Goal: Task Accomplishment & Management: Use online tool/utility

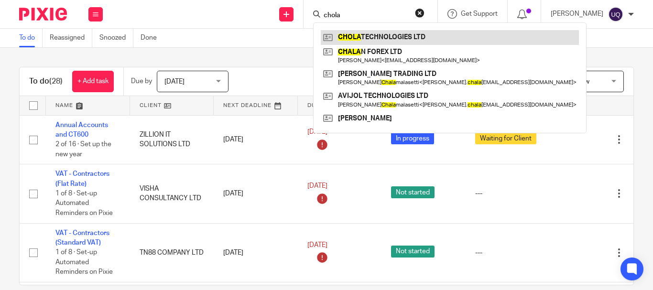
type input "chola"
click at [387, 42] on link at bounding box center [450, 37] width 258 height 14
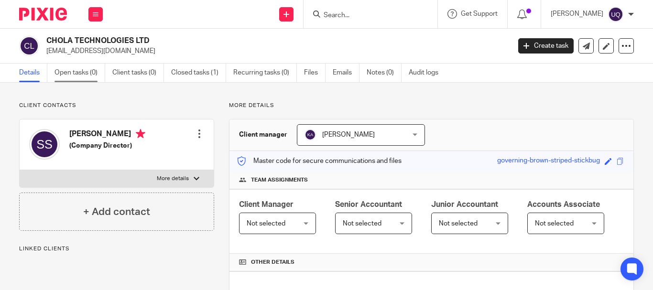
click at [72, 73] on link "Open tasks (0)" at bounding box center [80, 73] width 51 height 19
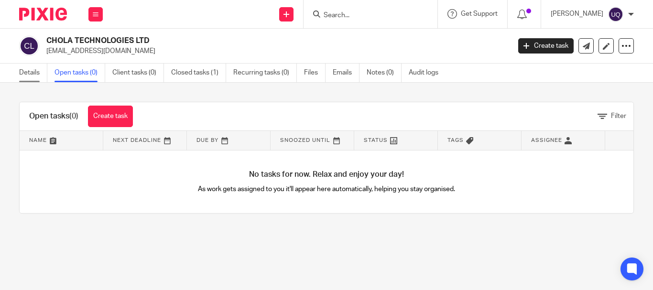
click at [36, 70] on link "Details" at bounding box center [33, 73] width 28 height 19
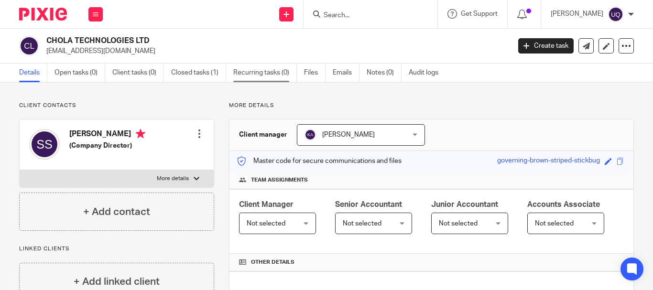
click at [271, 76] on link "Recurring tasks (0)" at bounding box center [265, 73] width 64 height 19
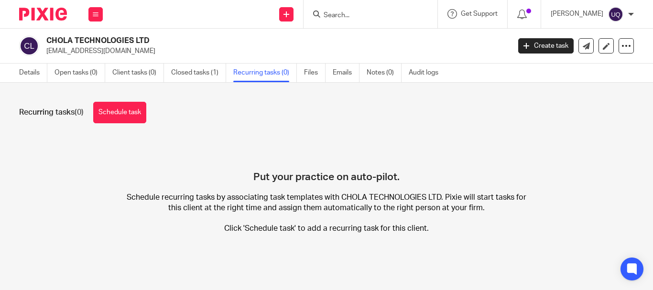
click at [111, 122] on link "Schedule task" at bounding box center [119, 113] width 53 height 22
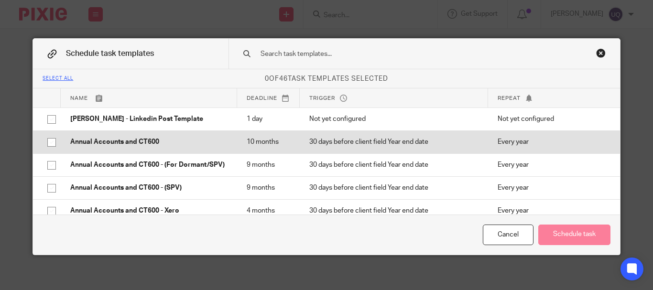
scroll to position [48, 0]
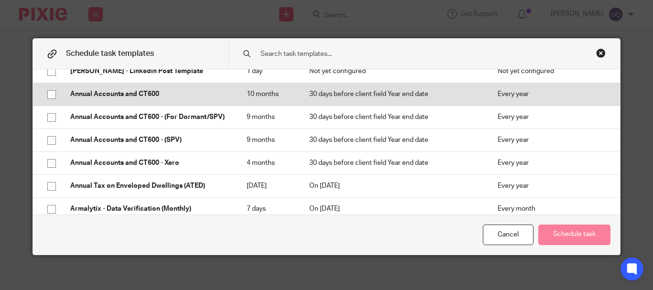
click at [46, 95] on input "checkbox" at bounding box center [52, 95] width 18 height 18
checkbox input "true"
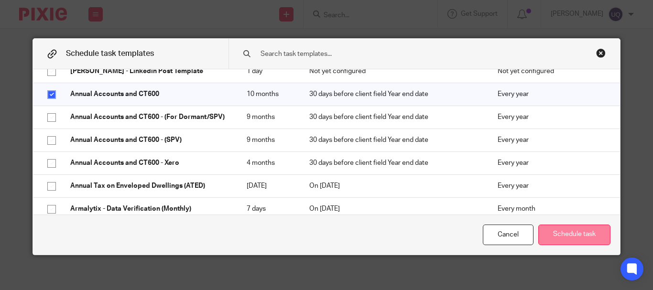
click at [591, 231] on button "Schedule task" at bounding box center [574, 235] width 72 height 21
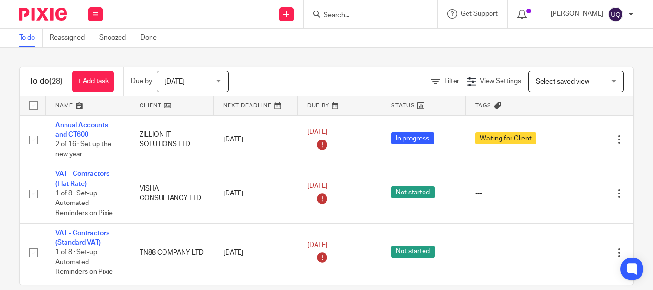
click at [394, 21] on div at bounding box center [371, 14] width 134 height 28
click at [359, 20] on form at bounding box center [374, 14] width 102 height 12
click at [347, 16] on input "Search" at bounding box center [366, 15] width 86 height 9
paste input "AA TECHNOLOGIES LTD"
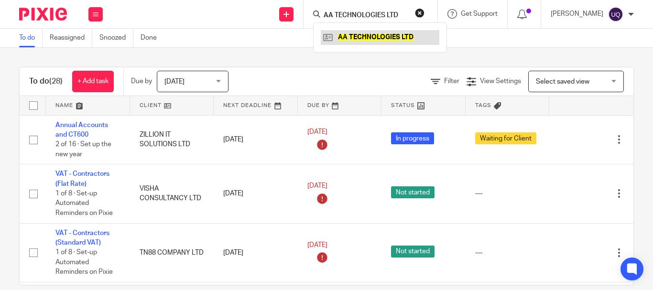
type input "AA TECHNOLOGIES LTD"
click at [390, 38] on link at bounding box center [380, 37] width 119 height 14
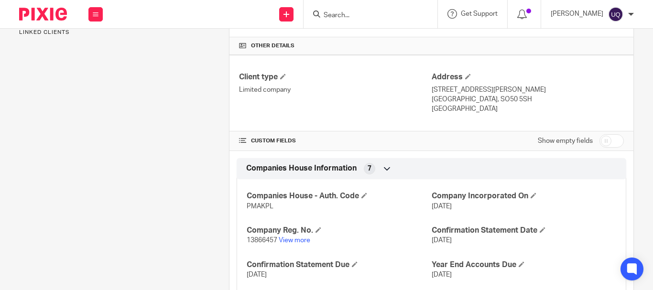
scroll to position [239, 0]
